Goal: Communication & Community: Connect with others

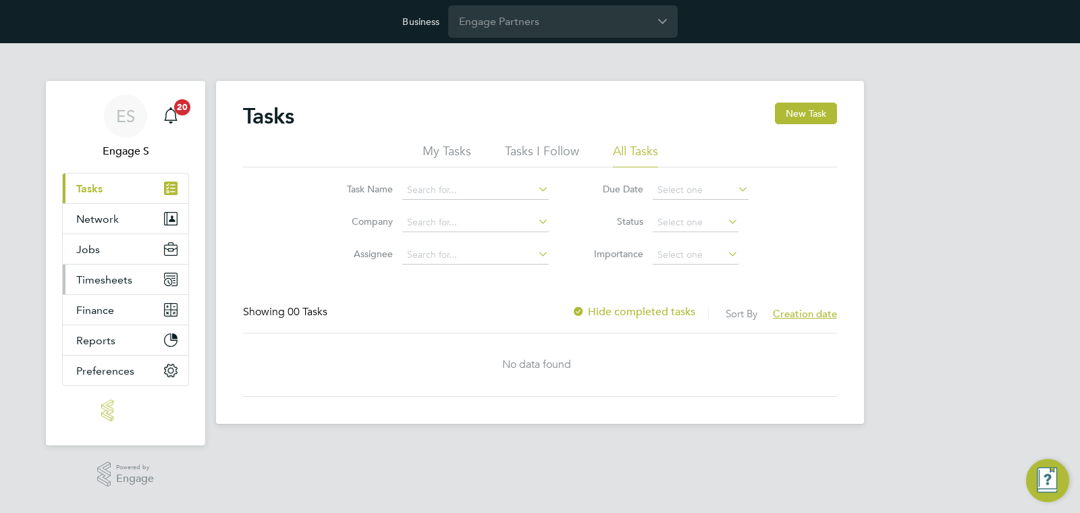
click at [129, 279] on span "Timesheets" at bounding box center [104, 279] width 56 height 13
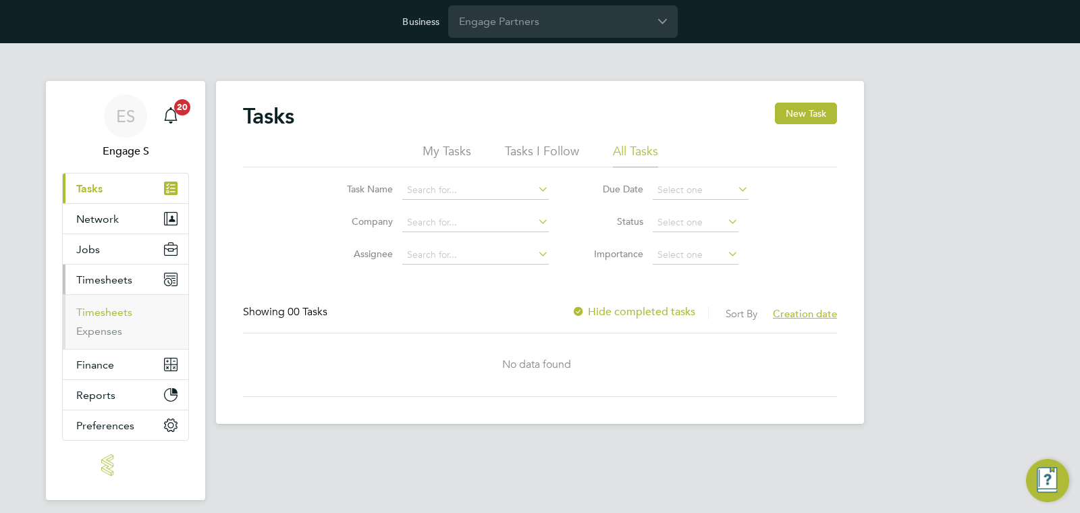
click at [104, 314] on link "Timesheets" at bounding box center [104, 312] width 56 height 13
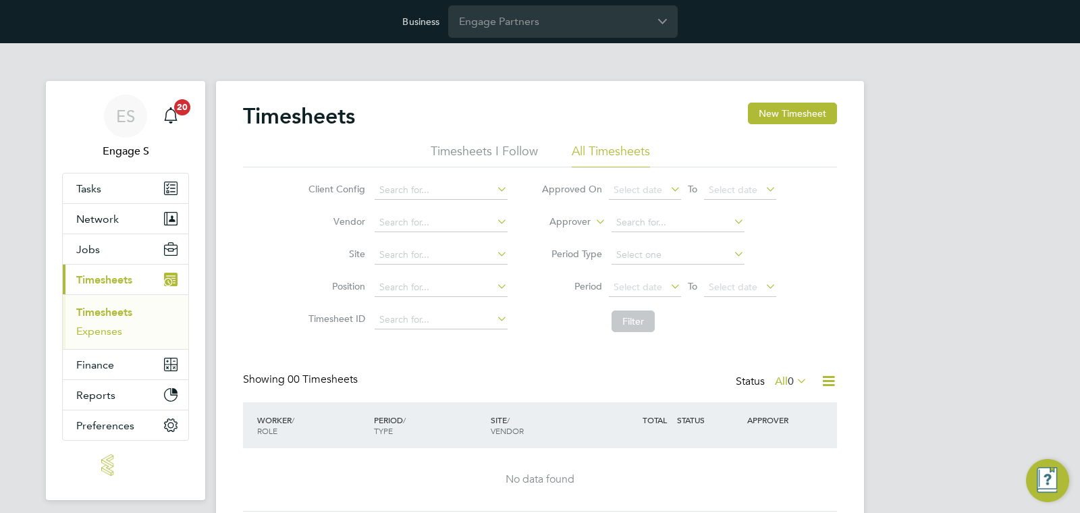
click at [117, 335] on link "Expenses" at bounding box center [99, 331] width 46 height 13
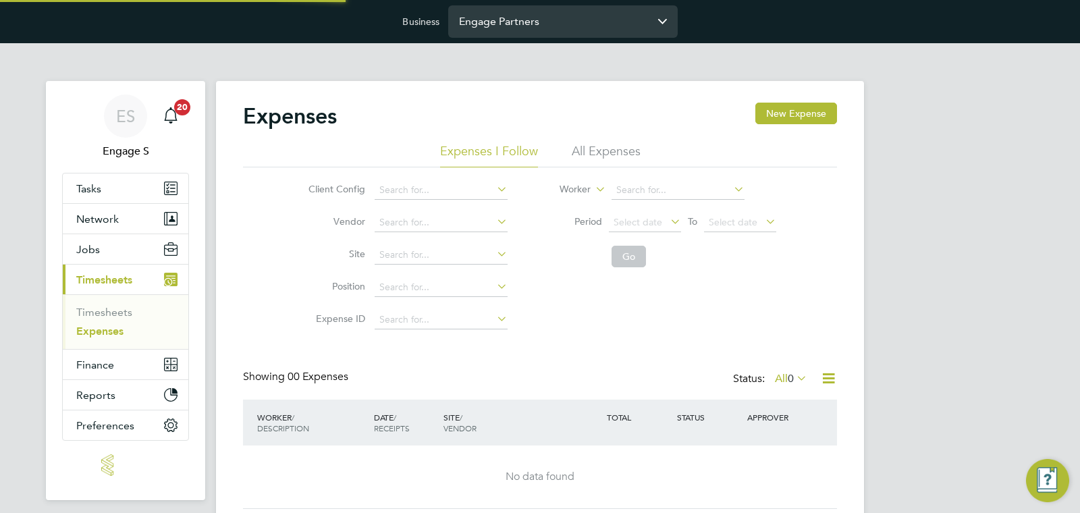
click at [550, 24] on input "Engage Partners" at bounding box center [563, 21] width 230 height 32
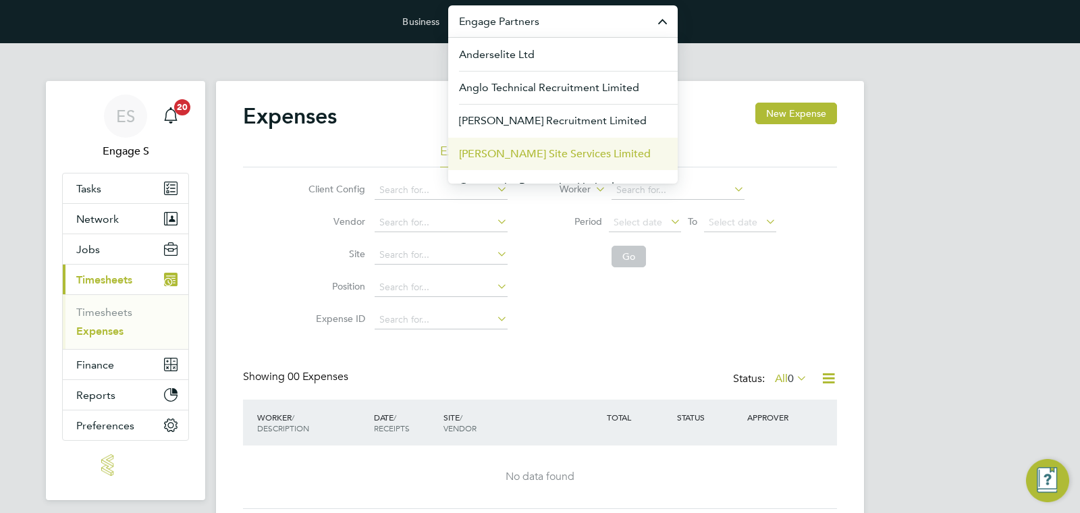
click at [529, 142] on li "[PERSON_NAME] Site Services Limited" at bounding box center [563, 153] width 230 height 33
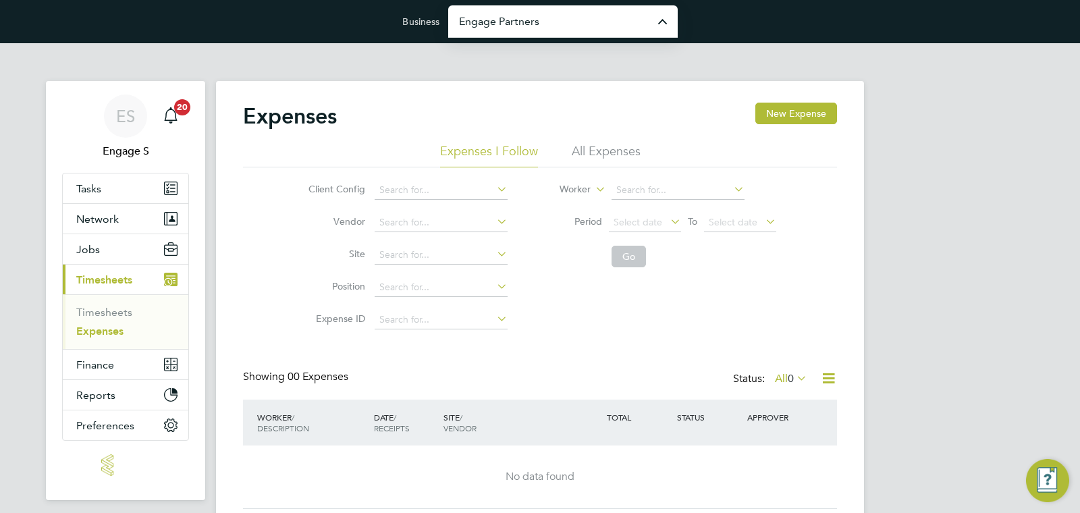
type input "[PERSON_NAME] Site Services Limited"
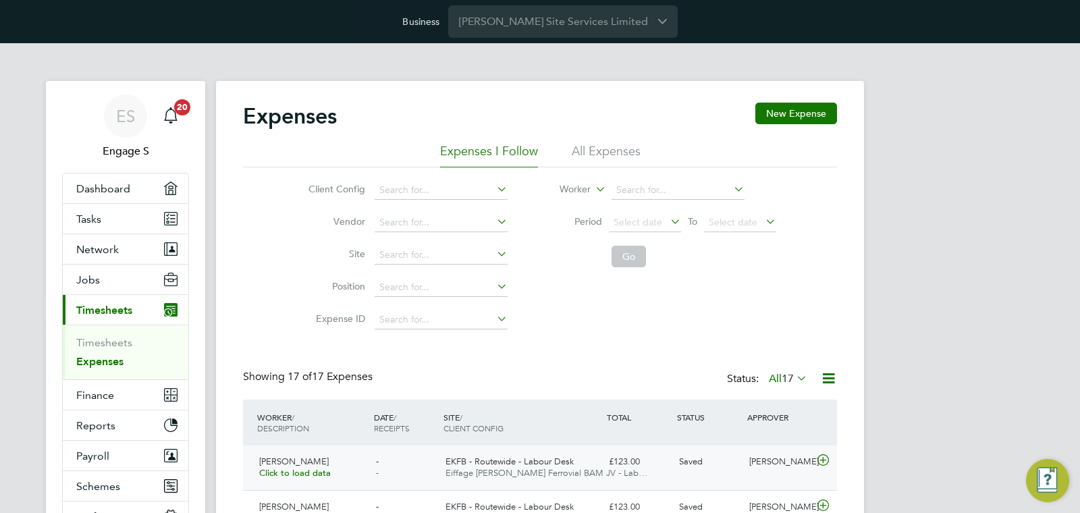
click at [492, 452] on div "EKFB - Routewide - Labour Desk Eiffage [PERSON_NAME] Ferrovial BAM JV - Lab…" at bounding box center [521, 468] width 163 height 34
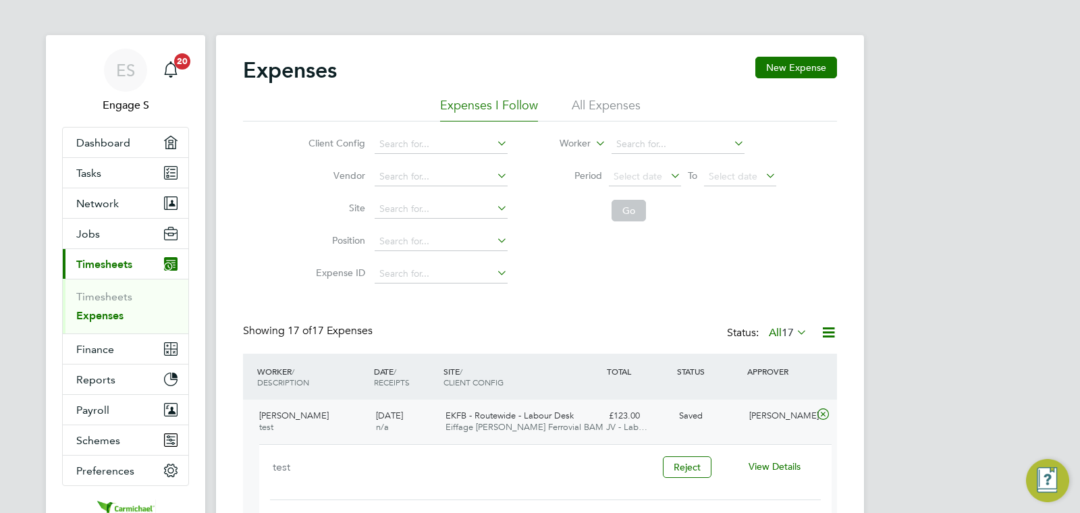
click at [786, 463] on span "View Details" at bounding box center [775, 466] width 52 height 12
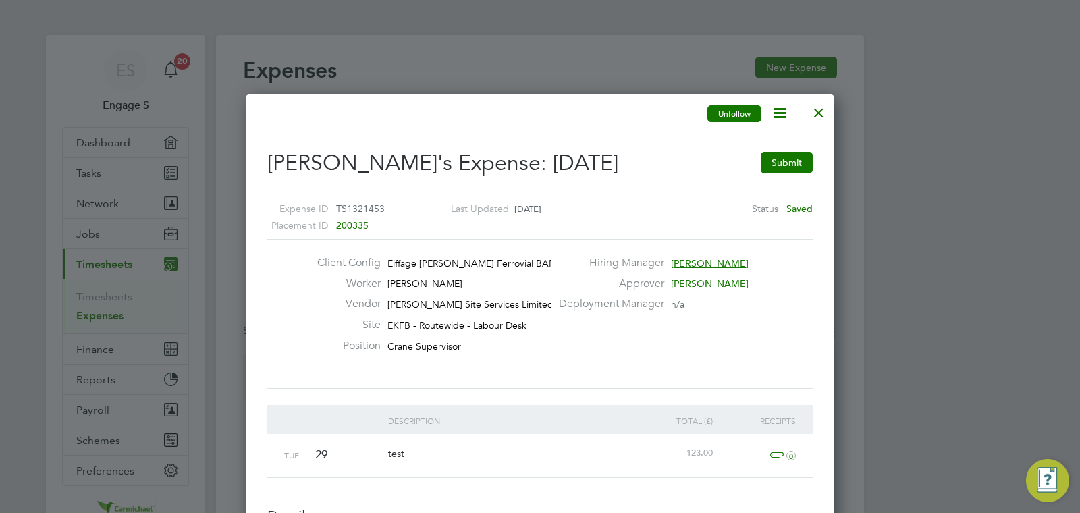
click at [727, 105] on button "Unfollow" at bounding box center [735, 114] width 54 height 18
click at [781, 113] on icon at bounding box center [780, 113] width 17 height 17
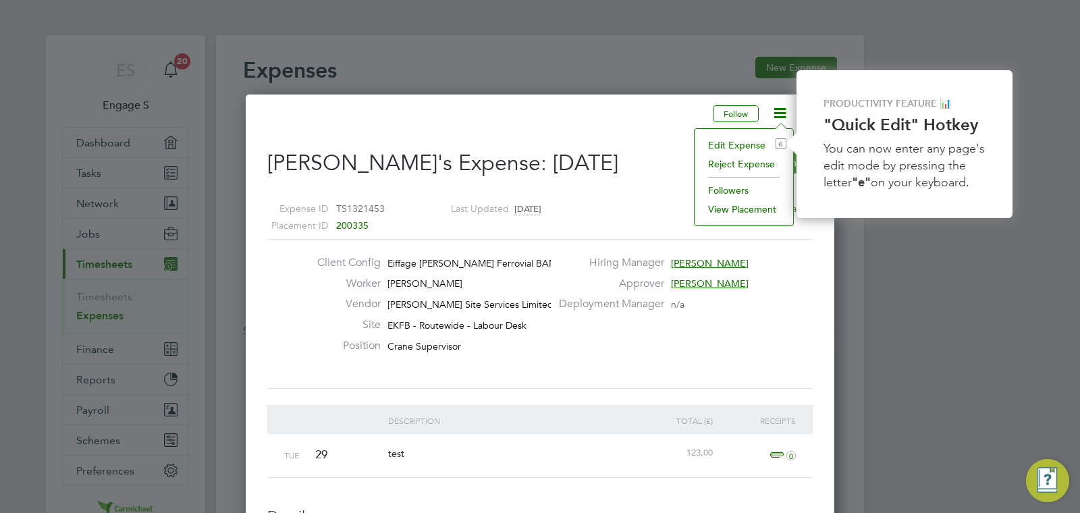
click at [743, 186] on li "Followers" at bounding box center [744, 190] width 85 height 19
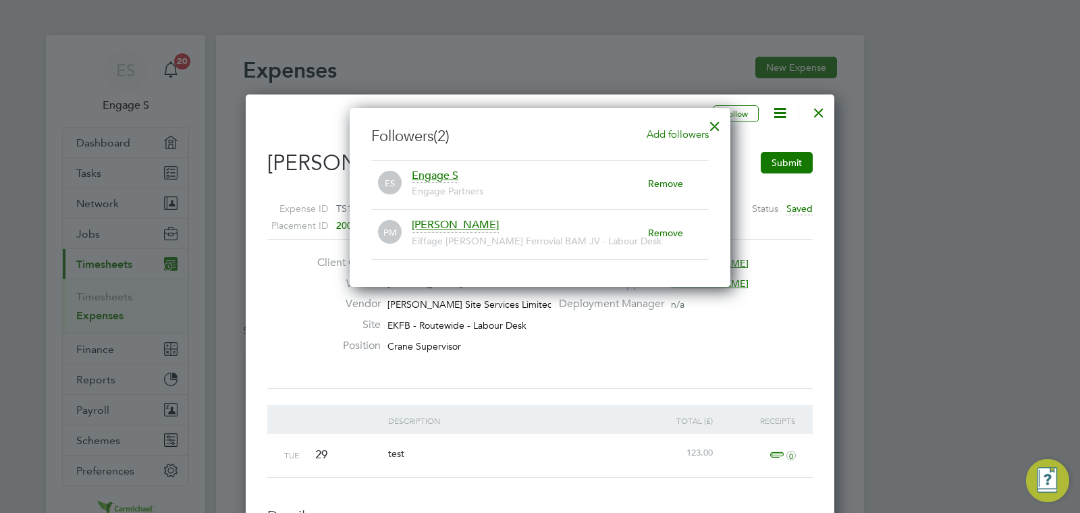
drag, startPoint x: 714, startPoint y: 124, endPoint x: 770, endPoint y: 122, distance: 55.4
click at [714, 124] on div at bounding box center [715, 123] width 24 height 24
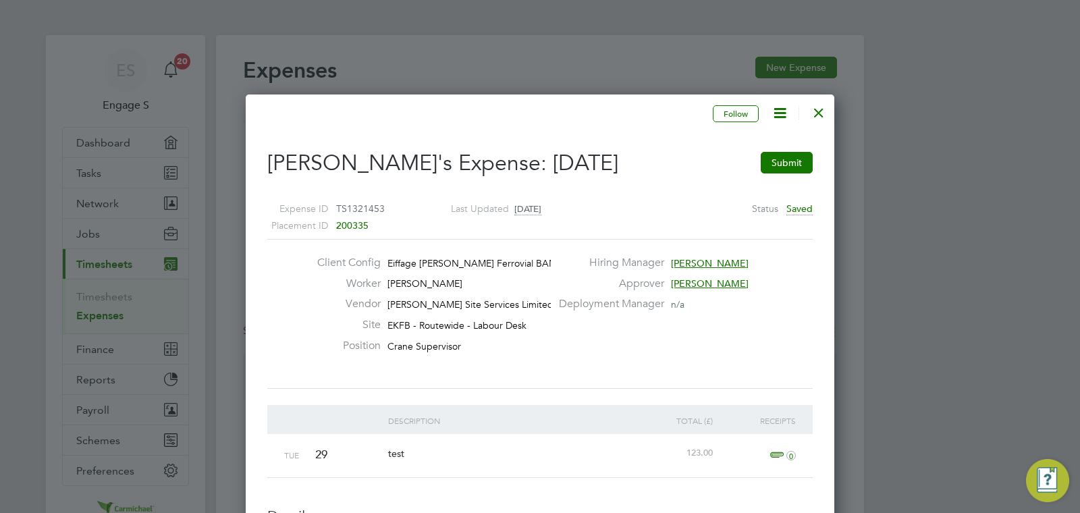
drag, startPoint x: 826, startPoint y: 113, endPoint x: 818, endPoint y: 113, distance: 8.1
click at [826, 113] on div at bounding box center [819, 109] width 24 height 24
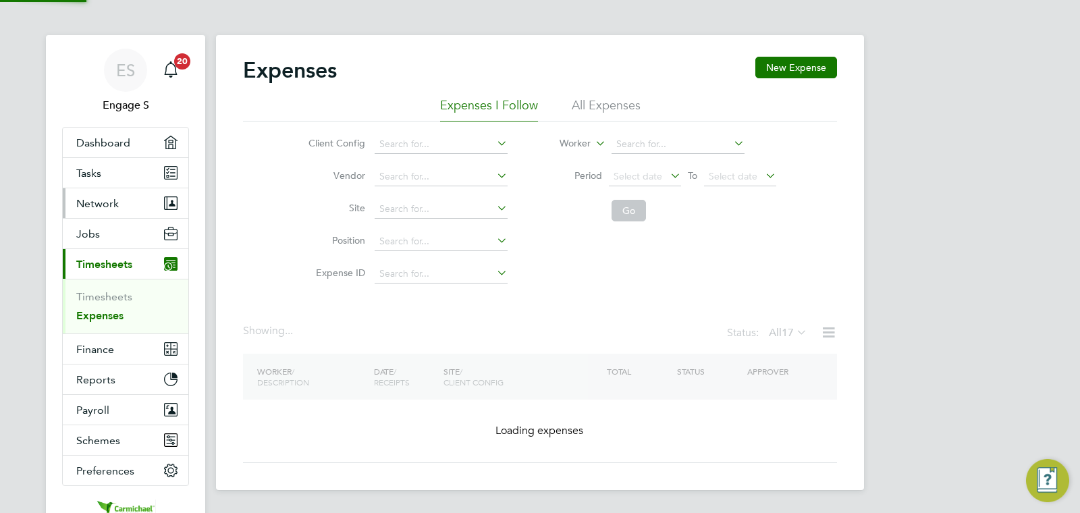
click at [84, 196] on button "Network" at bounding box center [126, 203] width 126 height 30
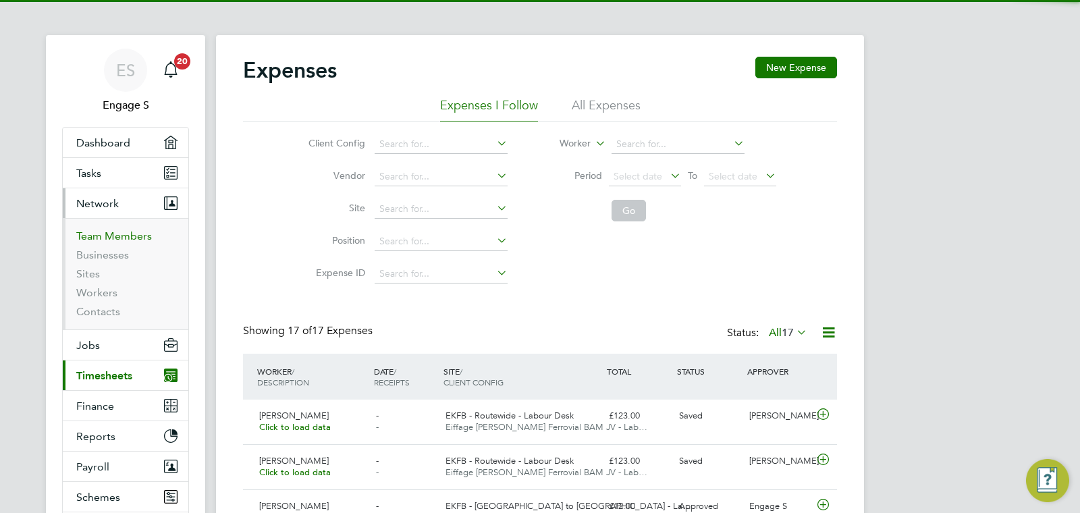
click at [105, 232] on link "Team Members" at bounding box center [114, 236] width 76 height 13
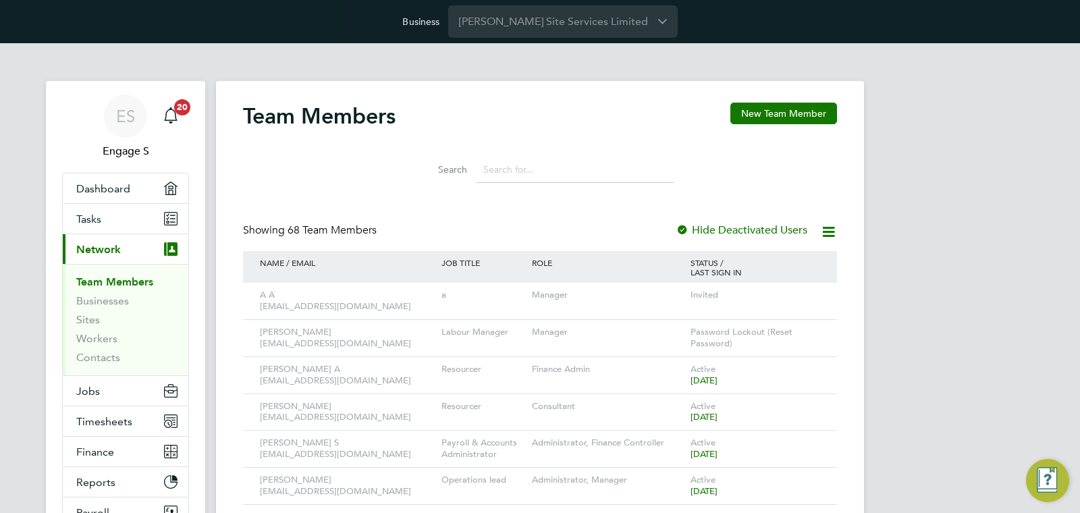
click at [561, 181] on input at bounding box center [575, 170] width 197 height 26
type input "[PERSON_NAME]"
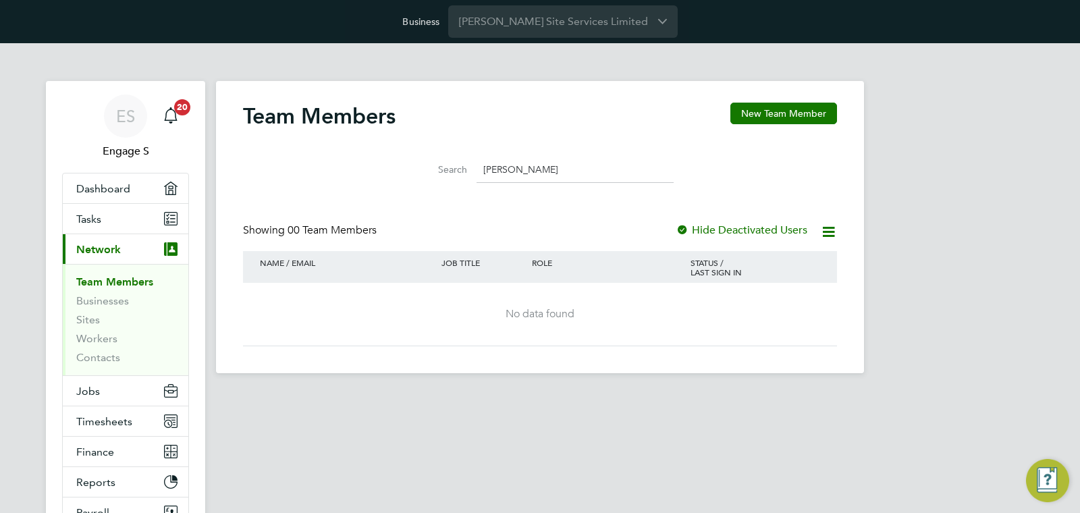
drag, startPoint x: 446, startPoint y: 157, endPoint x: 353, endPoint y: 150, distance: 92.8
click at [353, 150] on div "Search [PERSON_NAME]" at bounding box center [540, 166] width 594 height 47
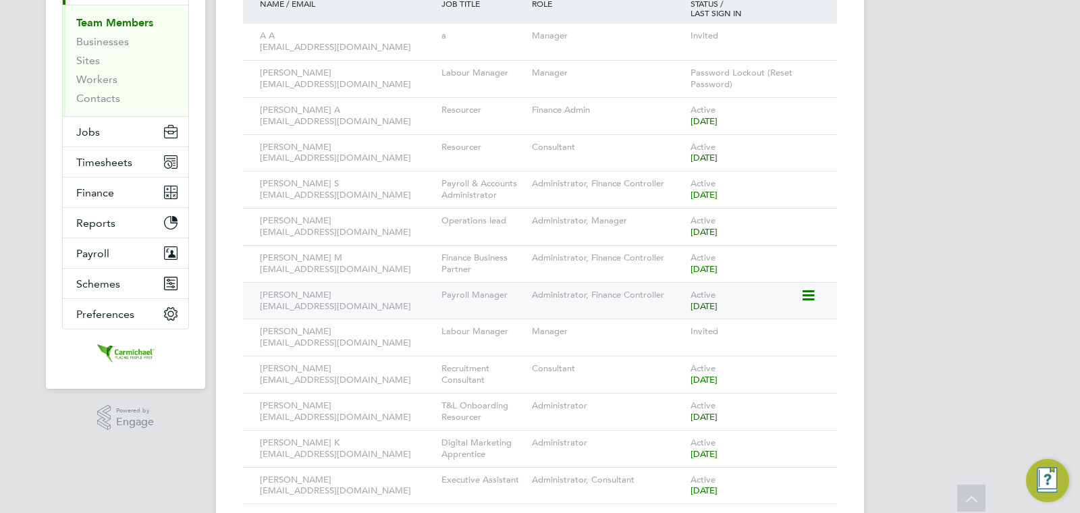
click at [809, 297] on icon at bounding box center [808, 296] width 14 height 16
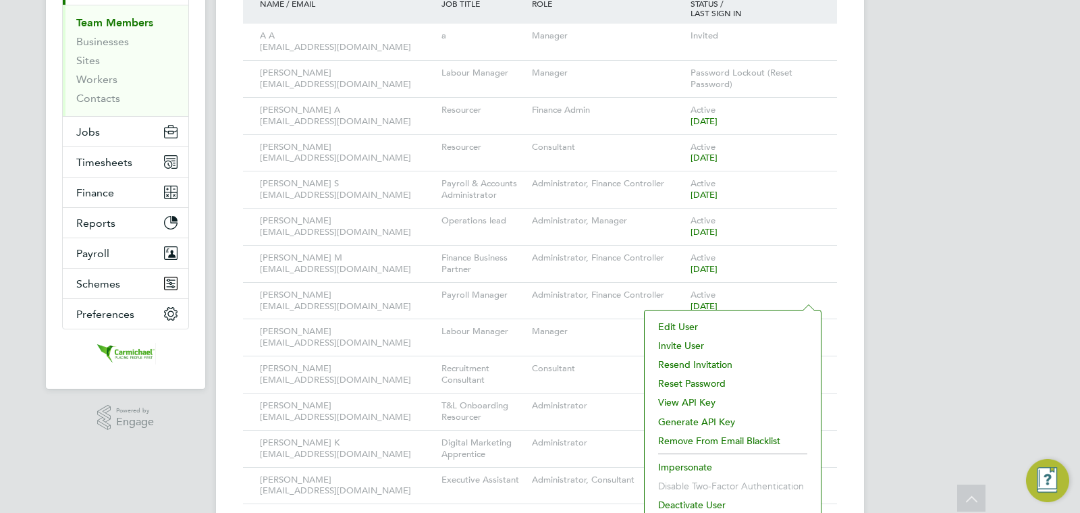
click at [690, 463] on li "Impersonate" at bounding box center [733, 467] width 163 height 19
